Goal: Task Accomplishment & Management: Complete application form

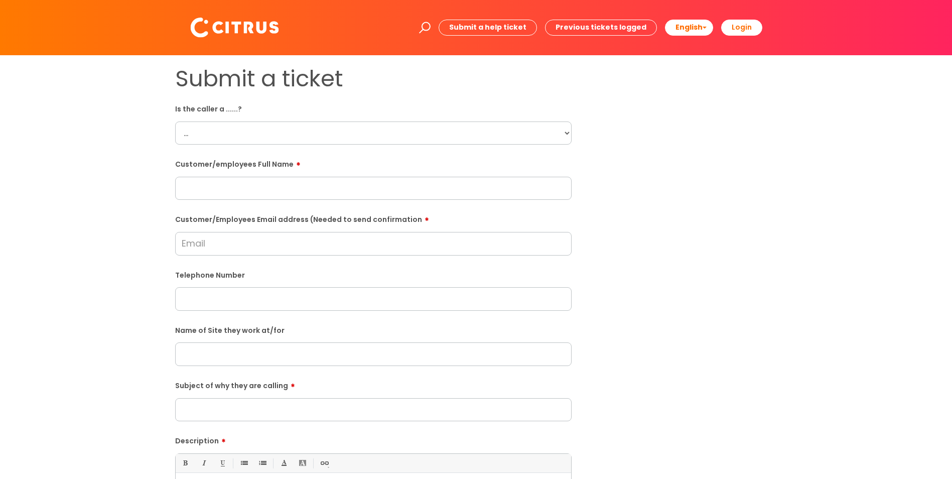
click at [569, 132] on select "... Citrus Customer Citrus Employee [DEMOGRAPHIC_DATA] Supplier" at bounding box center [373, 132] width 397 height 23
select select "Citrus Employee"
click at [175, 121] on select "... Citrus Customer Citrus Employee [DEMOGRAPHIC_DATA] Supplier" at bounding box center [373, 132] width 397 height 23
click at [311, 195] on input "text" at bounding box center [373, 188] width 397 height 23
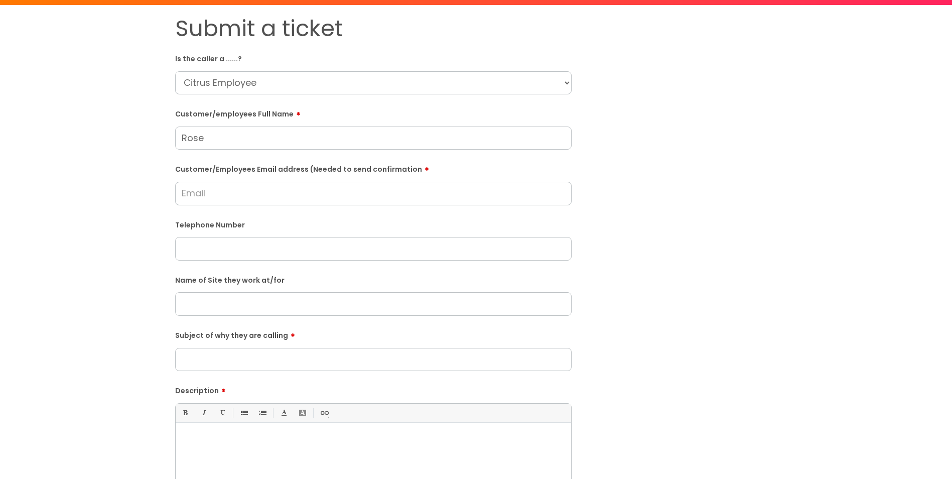
scroll to position [100, 0]
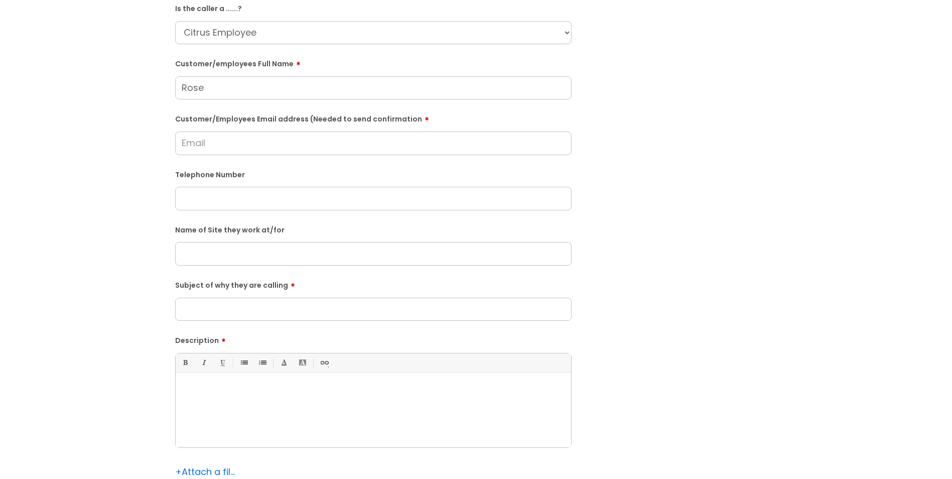
type input "Rose"
click at [212, 250] on input "text" at bounding box center [373, 253] width 397 height 23
paste input "[GEOGRAPHIC_DATA], [GEOGRAPHIC_DATA]"
type input "[GEOGRAPHIC_DATA], [GEOGRAPHIC_DATA]"
click at [228, 316] on input "Subject of why they are calling" at bounding box center [373, 309] width 397 height 23
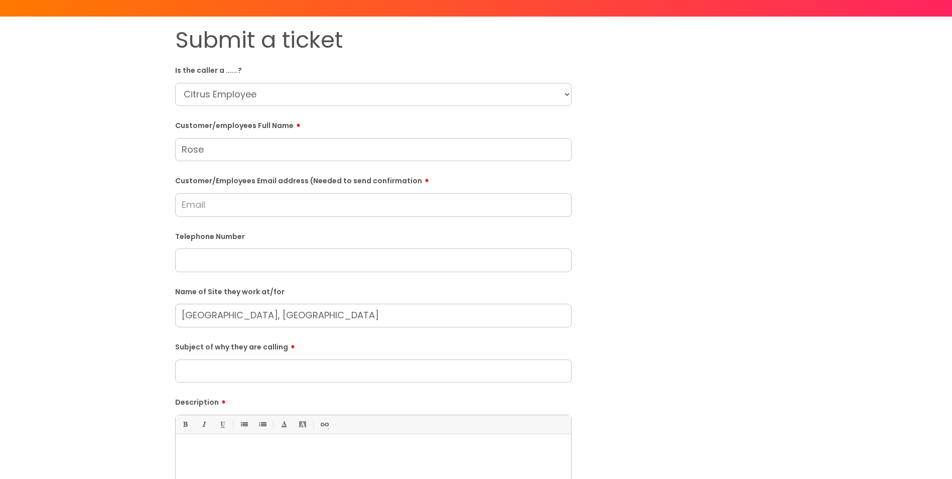
scroll to position [50, 0]
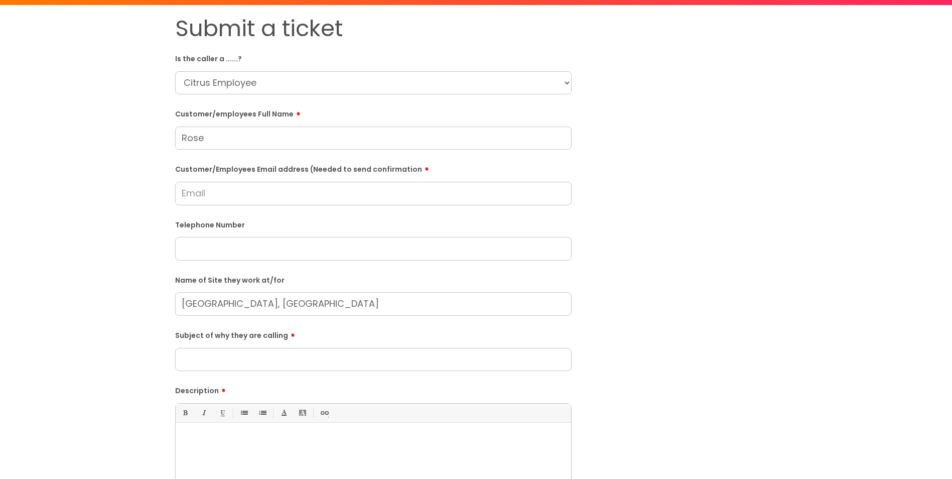
click at [205, 193] on input "Customer/Employees Email address (Needed to send confirmation" at bounding box center [373, 193] width 397 height 23
type input "[EMAIL_ADDRESS][DOMAIN_NAME]"
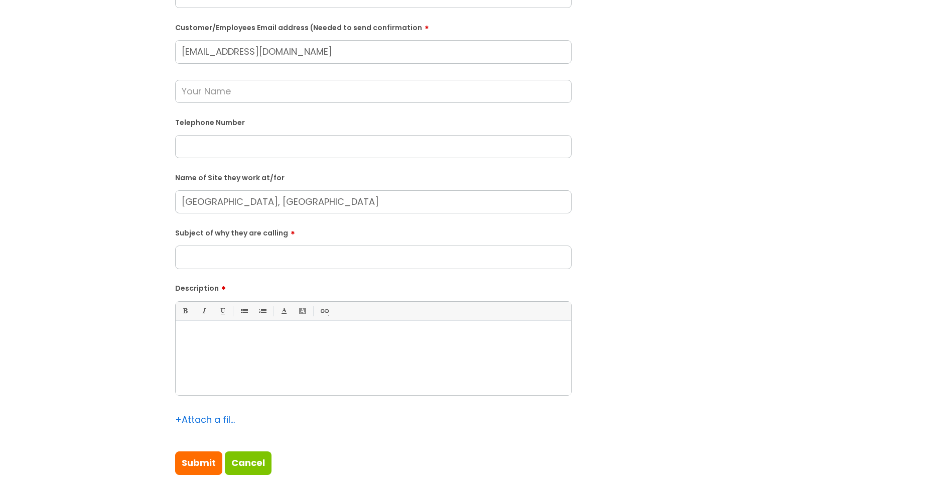
scroll to position [201, 0]
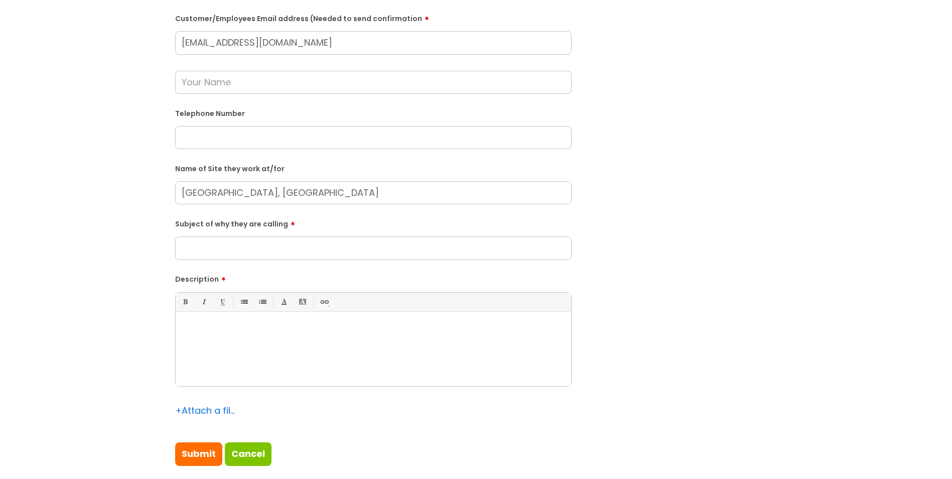
click at [205, 337] on div at bounding box center [374, 351] width 396 height 69
click at [259, 256] on input "Subject of why they are calling" at bounding box center [373, 247] width 397 height 23
type input "Needing to discuss pay"
click at [239, 324] on p "URGENT" at bounding box center [373, 328] width 381 height 9
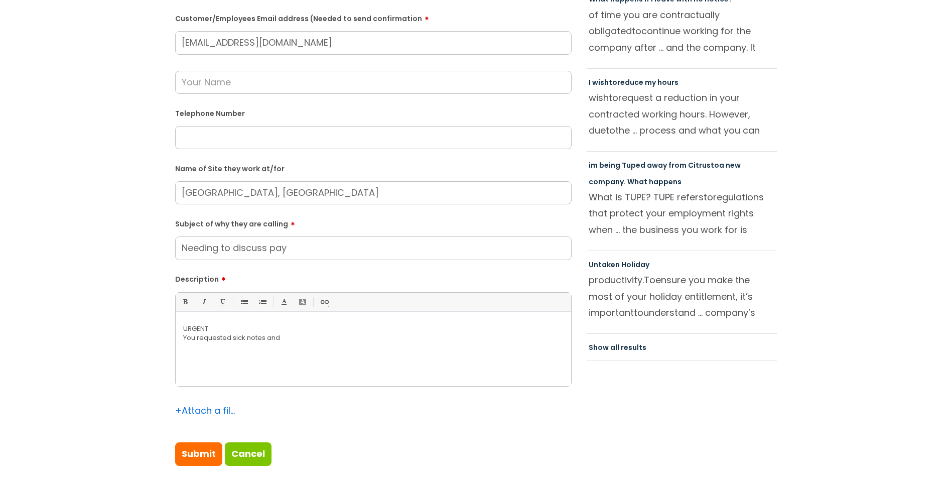
click at [220, 131] on input "text" at bounding box center [373, 137] width 397 height 23
paste input "07925609658"
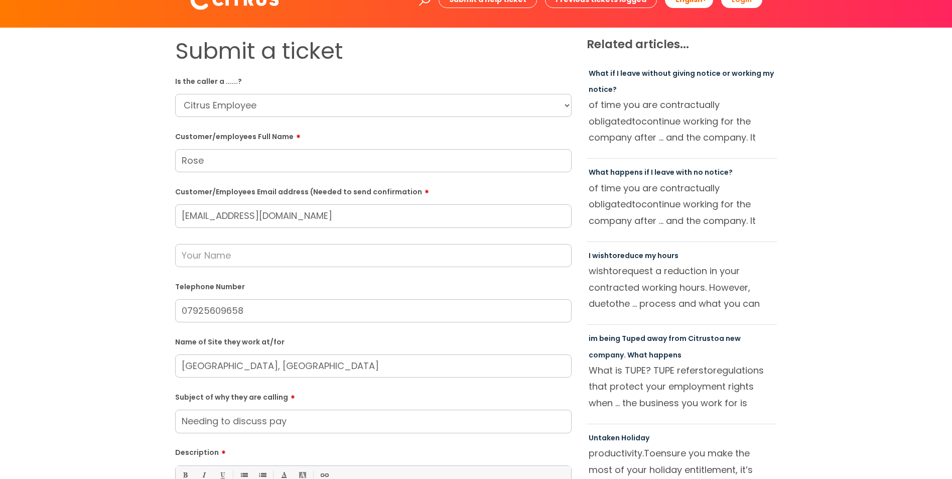
scroll to position [0, 0]
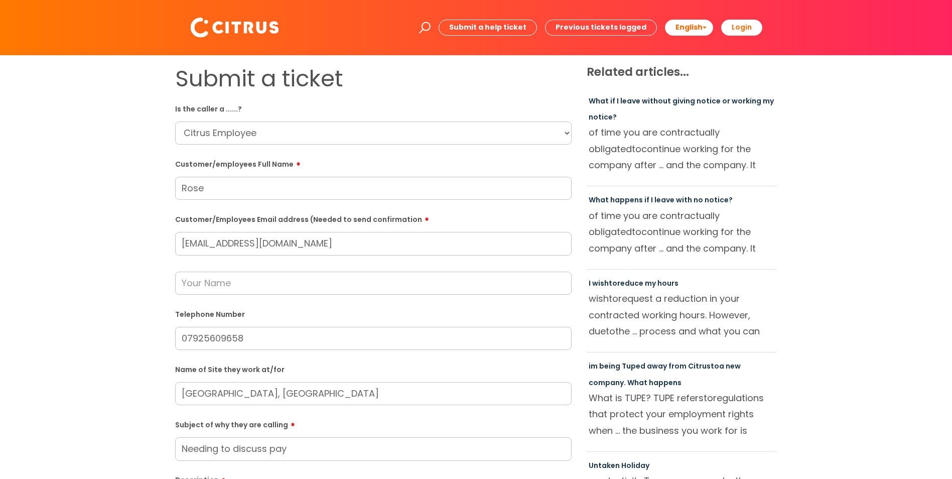
type input "07925609658"
click at [225, 195] on input "Rose" at bounding box center [373, 188] width 397 height 23
type input "[PERSON_NAME]"
click at [227, 287] on input "text" at bounding box center [373, 283] width 397 height 23
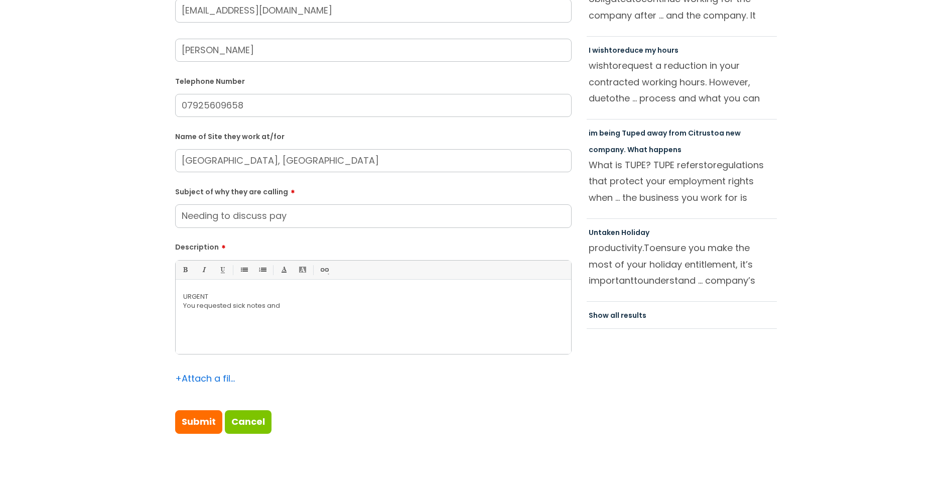
scroll to position [251, 0]
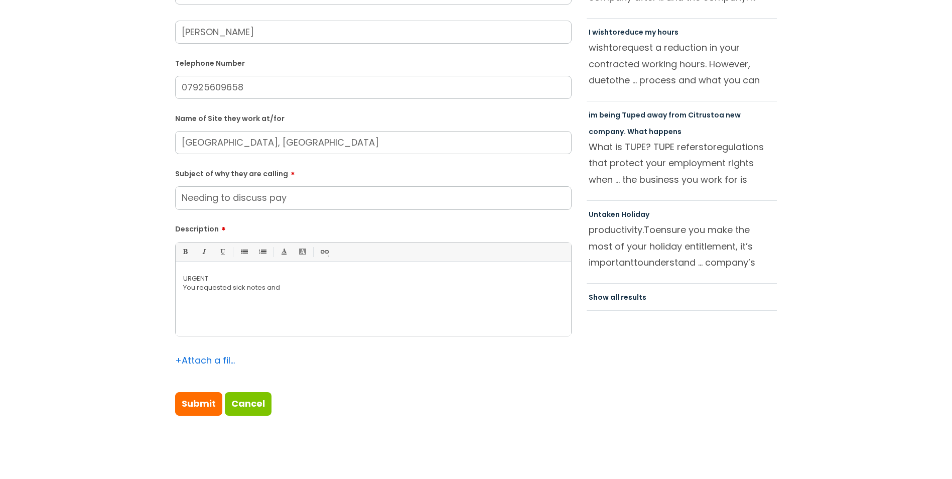
type input "[PERSON_NAME]"
click at [286, 290] on p "You requested sick notes and" at bounding box center [373, 287] width 381 height 9
click at [325, 305] on p "She booked a call in with you last week whioch should have been received [DATE]." at bounding box center [373, 305] width 381 height 9
click at [226, 295] on p "You requested sick notes and other documents from her some time ago and she has…" at bounding box center [373, 292] width 381 height 18
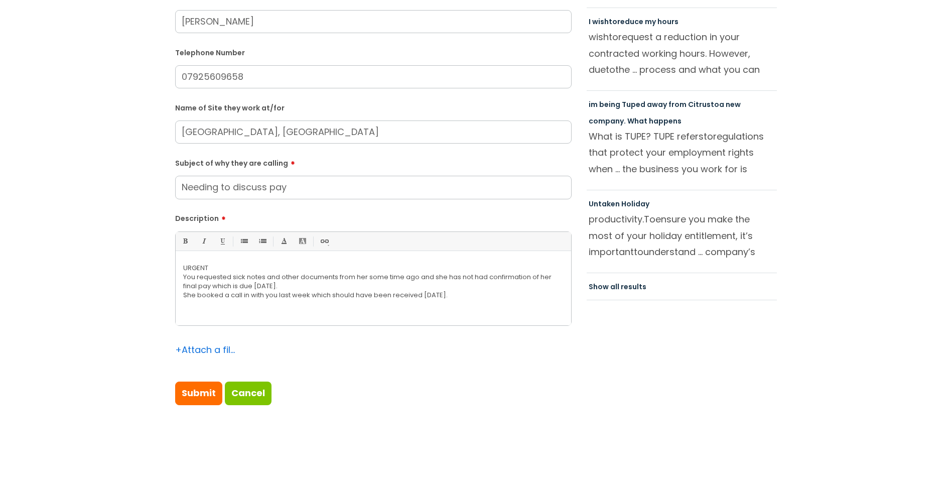
scroll to position [301, 0]
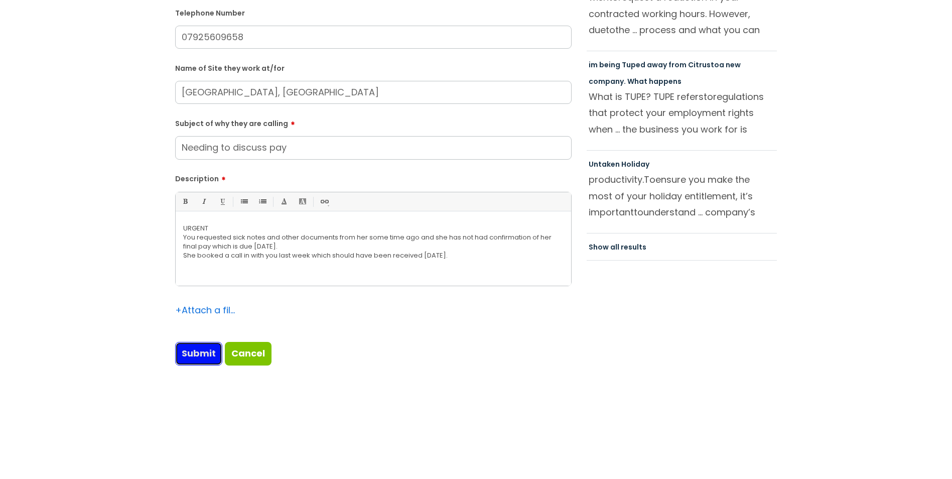
click at [203, 352] on input "Submit" at bounding box center [198, 353] width 47 height 23
type input "Please Wait..."
